Goal: Task Accomplishment & Management: Manage account settings

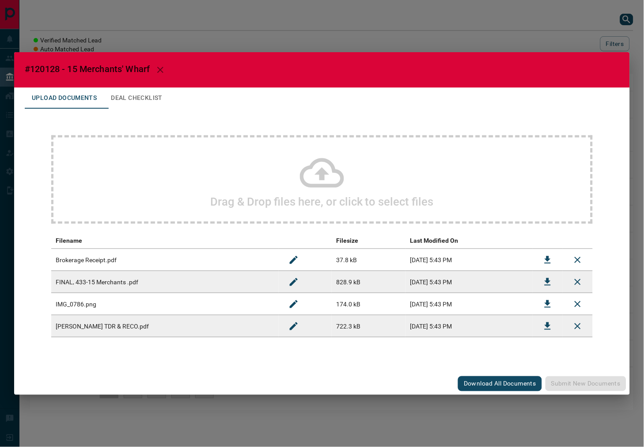
click at [57, 69] on span "#120128 - 15 Merchants' Wharf" at bounding box center [87, 69] width 125 height 11
copy span "120128"
click at [540, 277] on button "Download" at bounding box center [547, 281] width 21 height 21
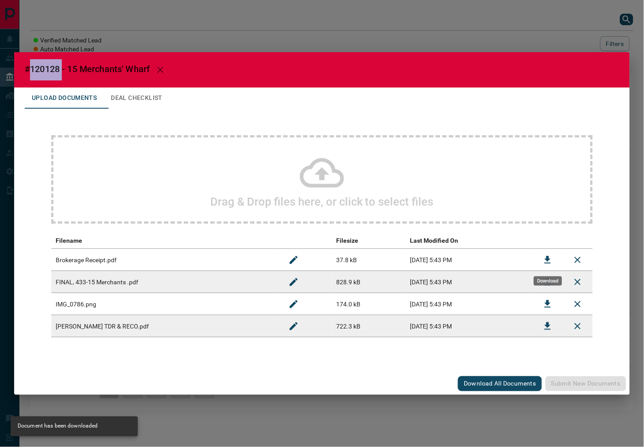
click at [551, 252] on button "Download" at bounding box center [547, 259] width 21 height 21
click at [539, 322] on button "Download" at bounding box center [547, 325] width 21 height 21
click at [124, 99] on button "Deal Checklist" at bounding box center [137, 97] width 66 height 21
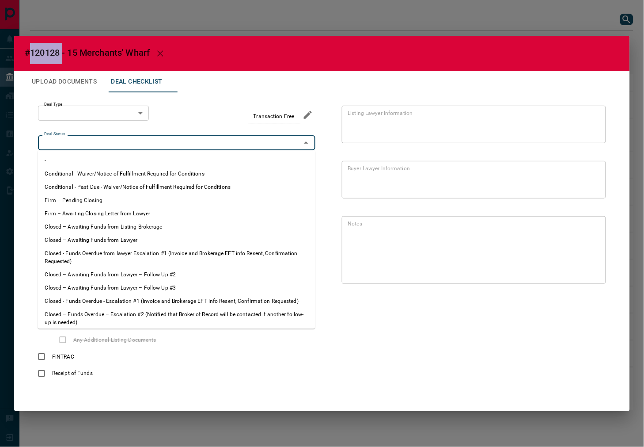
click at [125, 142] on input "Deal Status" at bounding box center [169, 143] width 257 height 10
click at [84, 199] on li "Firm – Pending Closing" at bounding box center [176, 199] width 277 height 13
type input "**********"
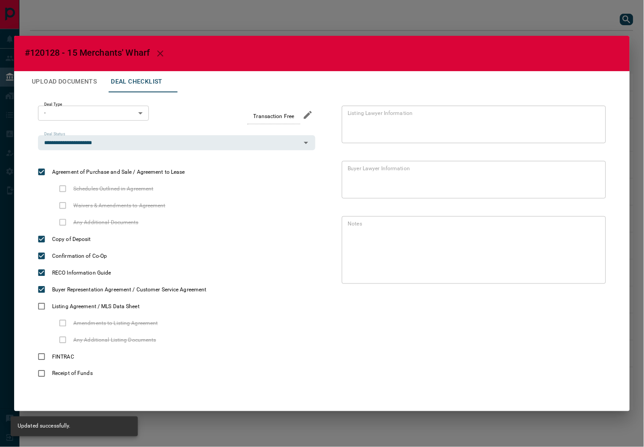
click at [102, 115] on body "Lead Transfers Leads Deals Listings Campaigns Quota Rules Agent Quotas Admin Mo…" at bounding box center [322, 209] width 644 height 419
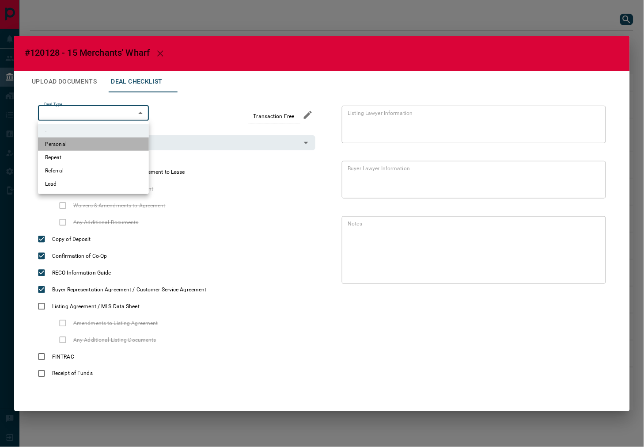
click at [89, 144] on li "Personal" at bounding box center [93, 143] width 111 height 13
type input "*"
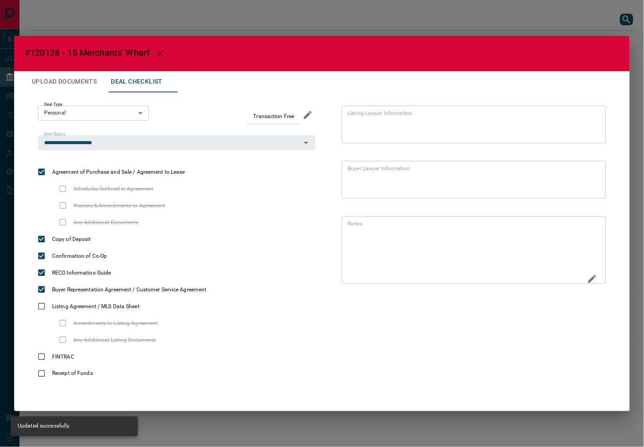
click at [600, 281] on div "* Notes" at bounding box center [474, 250] width 264 height 68
click at [595, 276] on icon "Edit" at bounding box center [592, 279] width 8 height 8
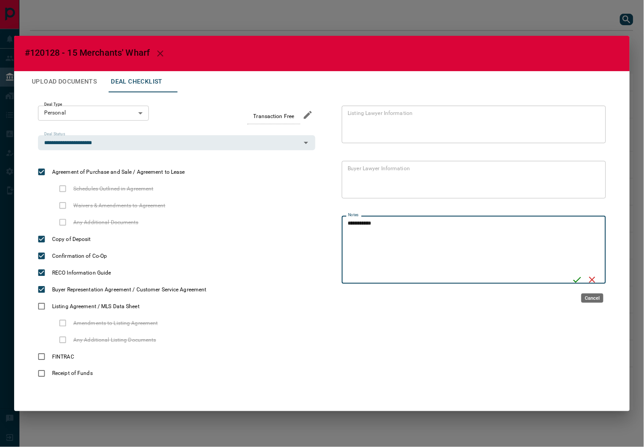
type textarea "**********"
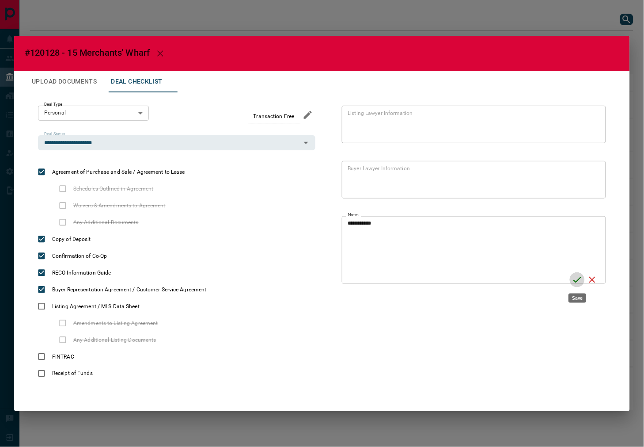
click at [575, 282] on icon "Save" at bounding box center [577, 279] width 11 height 11
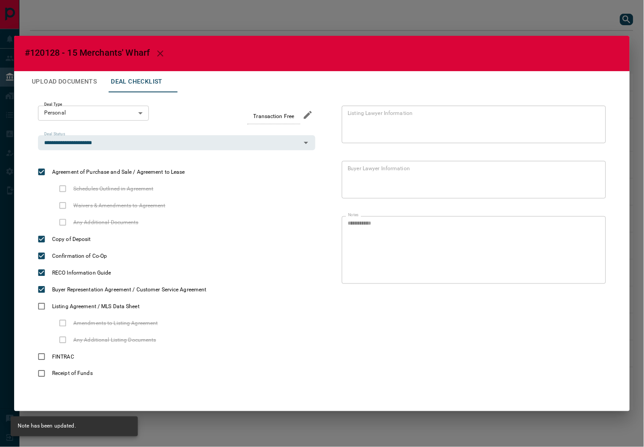
drag, startPoint x: 42, startPoint y: 79, endPoint x: 58, endPoint y: 71, distance: 18.4
click at [42, 79] on button "Upload Documents" at bounding box center [64, 81] width 79 height 21
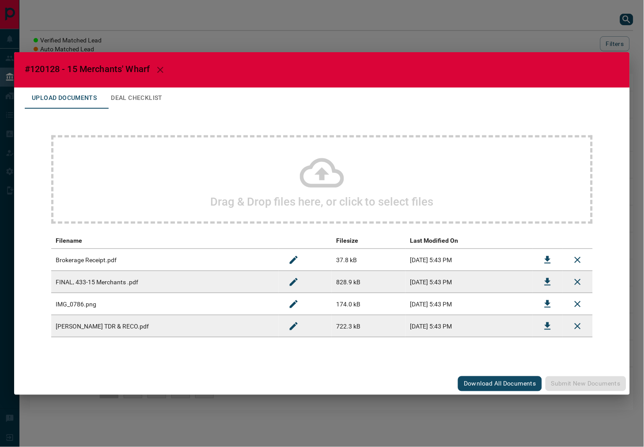
click at [166, 170] on div "Drag & Drop files here, or click to select files" at bounding box center [321, 179] width 541 height 88
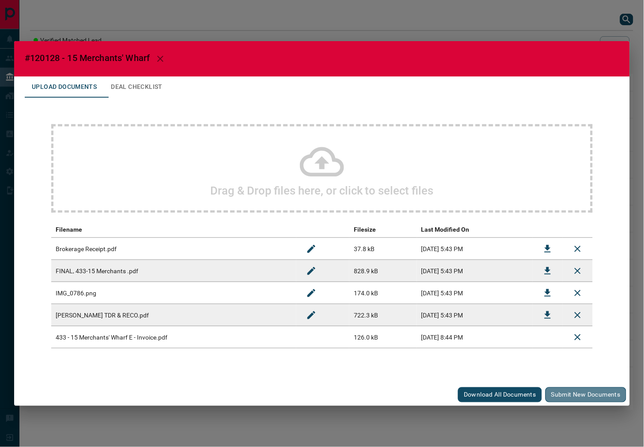
click at [594, 389] on button "Submit new documents" at bounding box center [585, 394] width 81 height 15
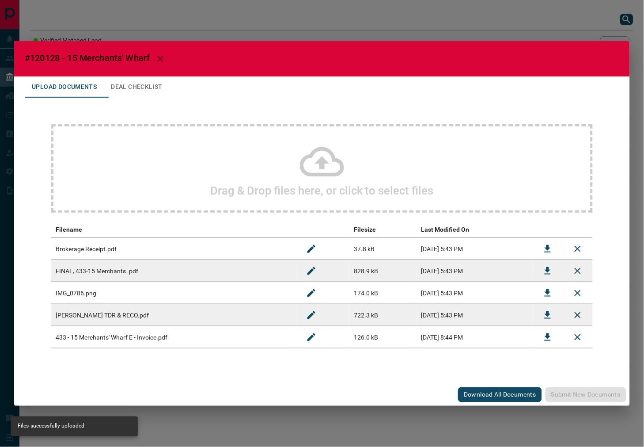
click at [157, 84] on button "Deal Checklist" at bounding box center [137, 86] width 66 height 21
